Goal: Task Accomplishment & Management: Use online tool/utility

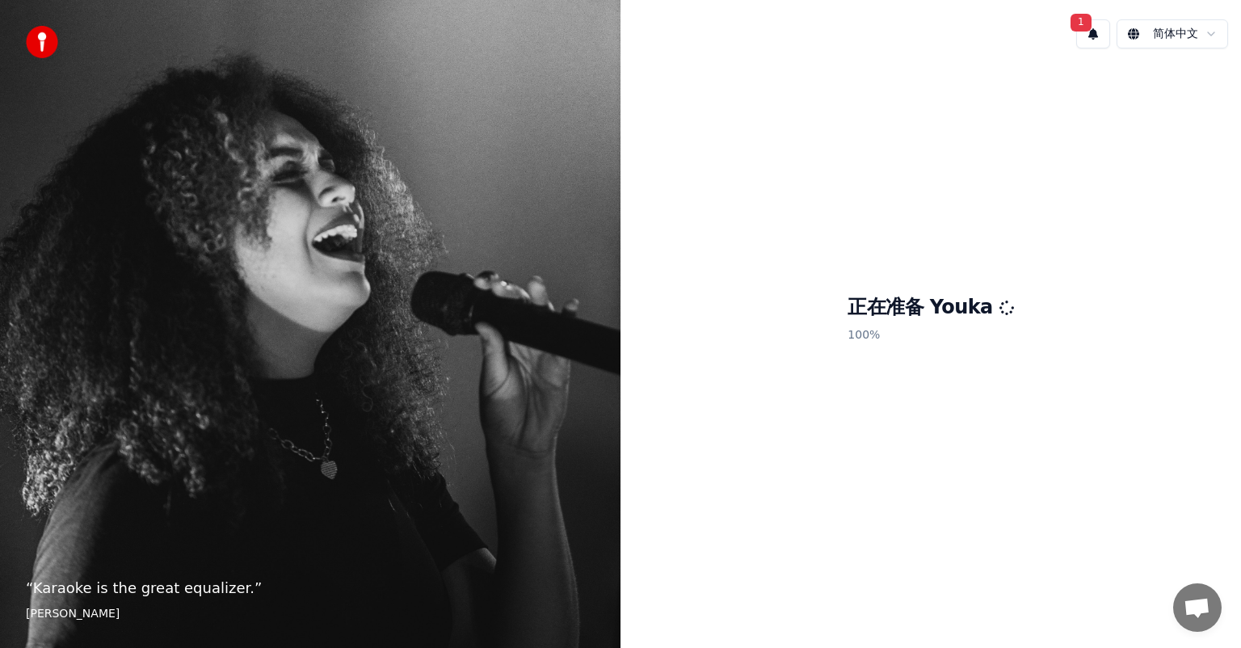
click at [1092, 29] on button "1" at bounding box center [1093, 33] width 34 height 29
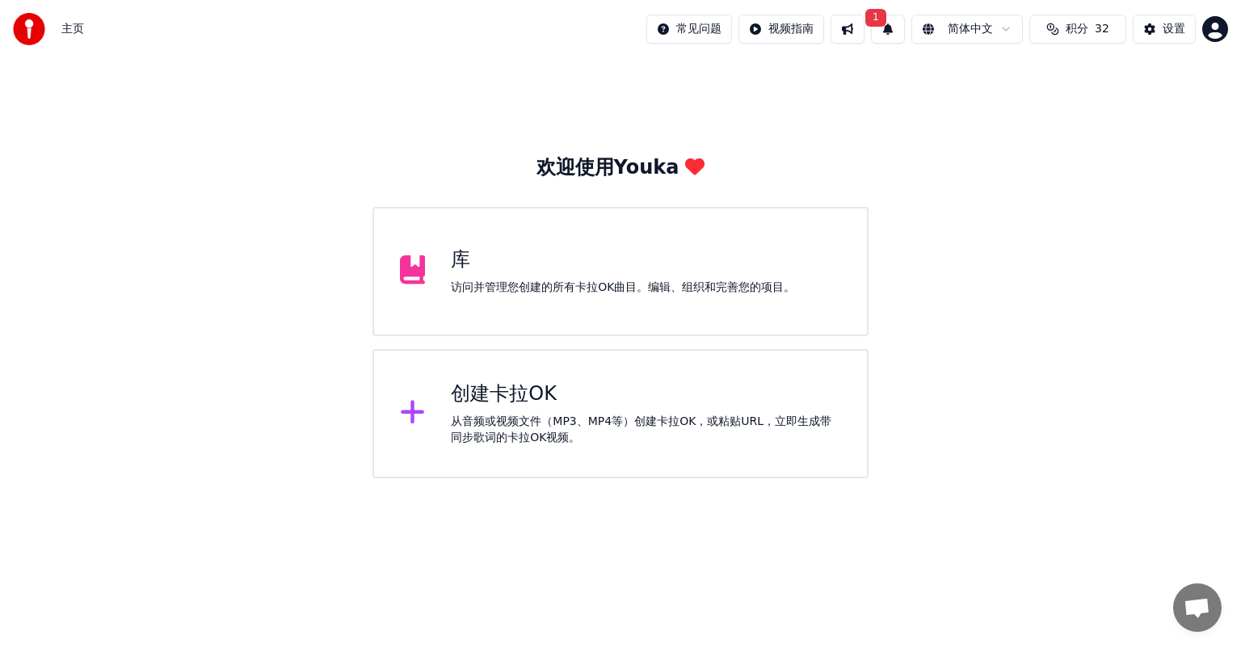
click at [1076, 29] on span "积分" at bounding box center [1077, 29] width 23 height 16
click at [885, 32] on button "1" at bounding box center [888, 29] width 34 height 29
click at [1007, 79] on button "更新" at bounding box center [1012, 79] width 50 height 29
